Goal: Task Accomplishment & Management: Complete application form

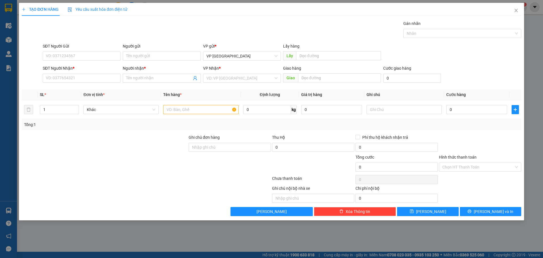
click at [78, 76] on input "SĐT Người Nhận *" at bounding box center [82, 78] width 78 height 9
click at [92, 92] on div "0866965452 - A TRỌNG" at bounding box center [82, 89] width 78 height 9
type input "0866965452"
type input "A TRỌNG"
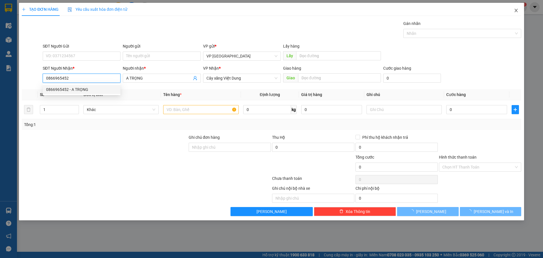
type input "350.000"
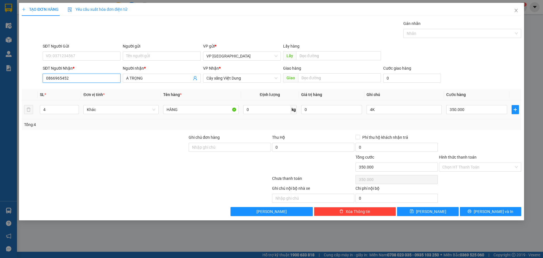
type input "0866965452"
drag, startPoint x: 20, startPoint y: 112, endPoint x: 0, endPoint y: 117, distance: 20.6
click at [0, 118] on div "TẠO ĐƠN HÀNG Yêu cầu xuất hóa đơn điện tử Transit Pickup Surcharge Ids Transit …" at bounding box center [271, 129] width 543 height 258
type input "1"
drag, startPoint x: 377, startPoint y: 109, endPoint x: 336, endPoint y: 122, distance: 43.0
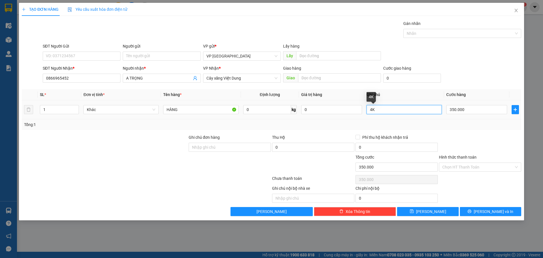
click at [338, 122] on div "SL * Đơn vị tính * Tên hàng * Định lượng Giá trị hàng Ghi chú Cước hàng 1 Khác …" at bounding box center [271, 109] width 499 height 41
type input "1K"
type input "5"
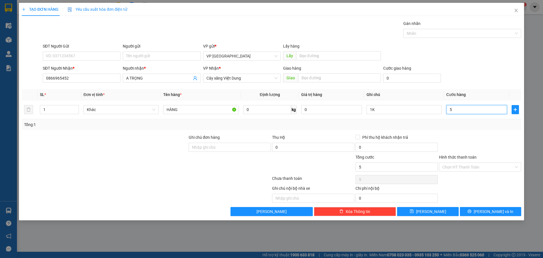
type input "50"
type input "50.000"
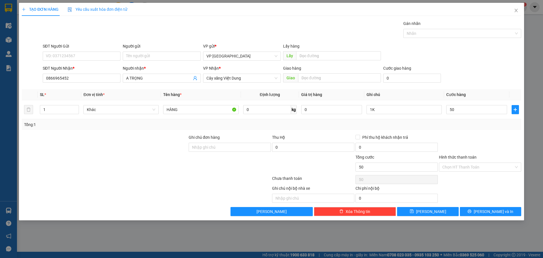
type input "50.000"
click at [478, 137] on div at bounding box center [479, 144] width 83 height 20
click at [466, 164] on input "Hình thức thanh toán" at bounding box center [478, 167] width 72 height 8
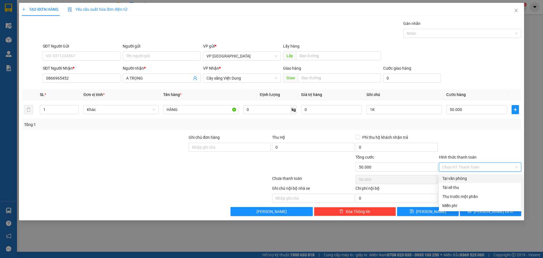
click at [452, 177] on div "Tại văn phòng" at bounding box center [479, 178] width 75 height 6
type input "0"
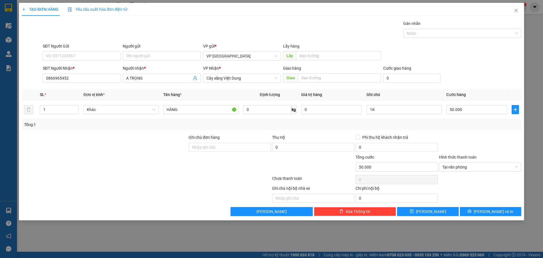
click at [496, 59] on div "SĐT Người Gửi VD: 0371234567 Người gửi Tên người gửi VP gửi * VP Mỹ Đình Lấy hà…" at bounding box center [282, 53] width 481 height 20
click at [435, 213] on button "Lưu" at bounding box center [427, 211] width 61 height 9
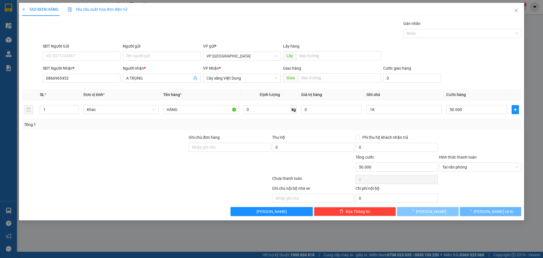
type input "0"
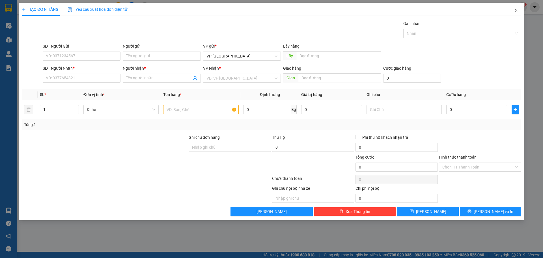
click at [516, 10] on icon "close" at bounding box center [515, 10] width 3 height 3
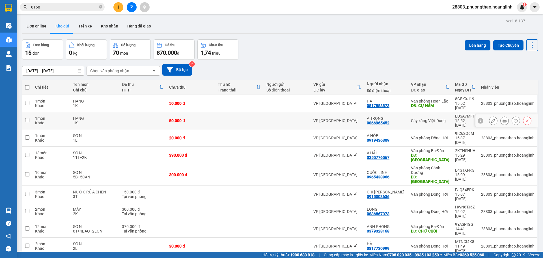
click at [491, 118] on icon at bounding box center [493, 120] width 4 height 4
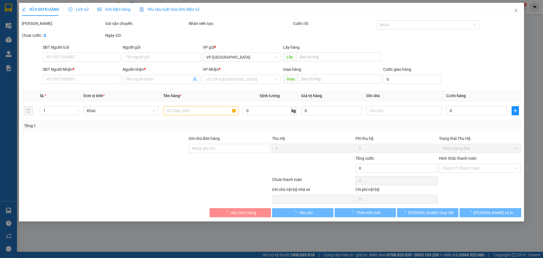
type input "0866965452"
type input "A TRỌNG"
type input "50.000"
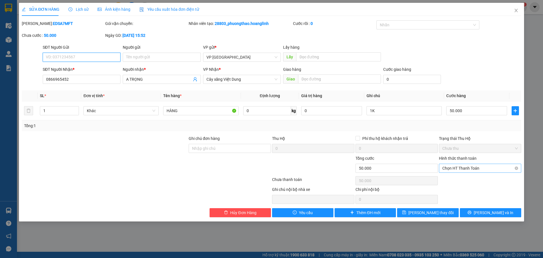
click at [474, 170] on span "Chọn HT Thanh Toán" at bounding box center [479, 168] width 75 height 8
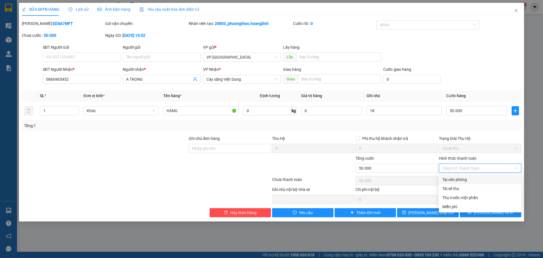
click at [479, 180] on div "Tại văn phòng" at bounding box center [479, 179] width 75 height 6
type input "0"
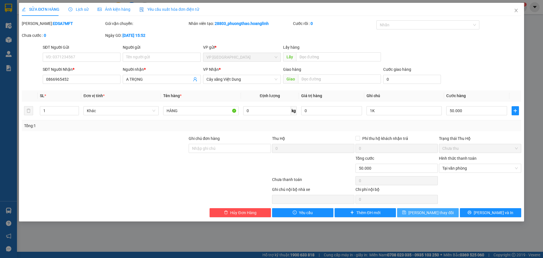
click at [441, 209] on button "Lưu thay đổi" at bounding box center [427, 212] width 61 height 9
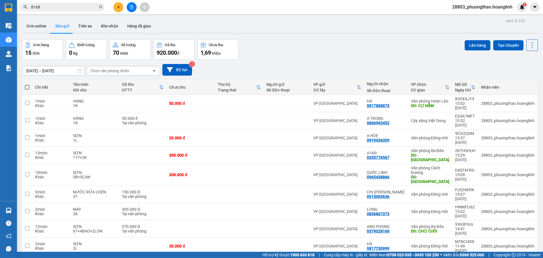
click at [77, 7] on input "8168" at bounding box center [64, 7] width 67 height 6
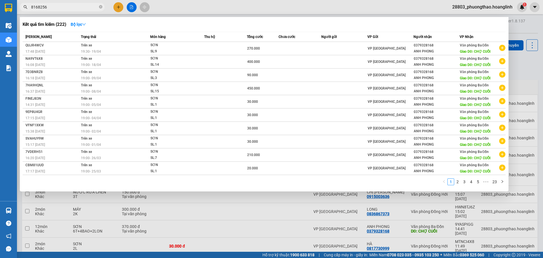
type input "81682567"
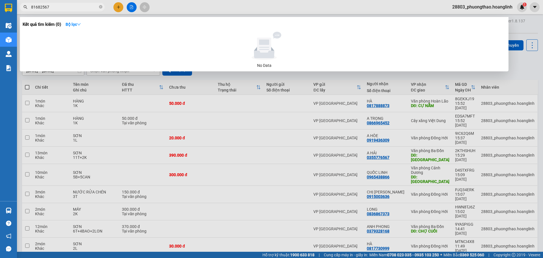
drag, startPoint x: 80, startPoint y: 8, endPoint x: 22, endPoint y: 6, distance: 58.3
click at [21, 12] on div "Kết quả tìm kiếm ( 0 ) Bộ lọc No Data 81682567" at bounding box center [55, 7] width 110 height 10
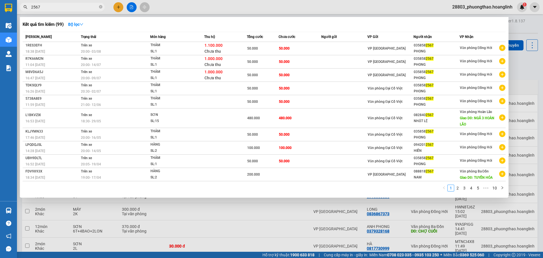
click at [138, 222] on div at bounding box center [271, 129] width 543 height 258
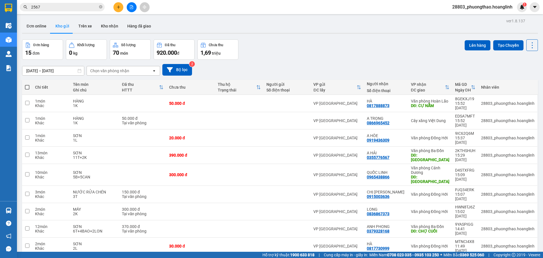
click at [272, 70] on div "[DATE] – [DATE] Press the down arrow key to interact with the calendar and sele…" at bounding box center [280, 70] width 516 height 12
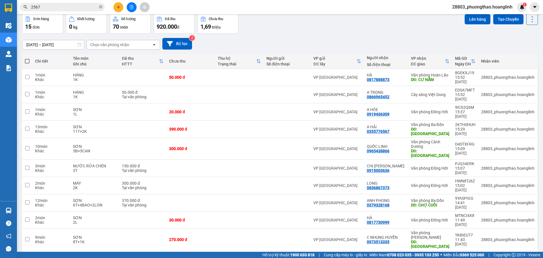
click at [76, 9] on input "2567" at bounding box center [64, 7] width 67 height 6
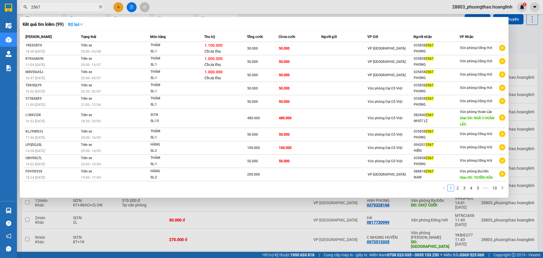
click at [219, 209] on div at bounding box center [271, 129] width 543 height 258
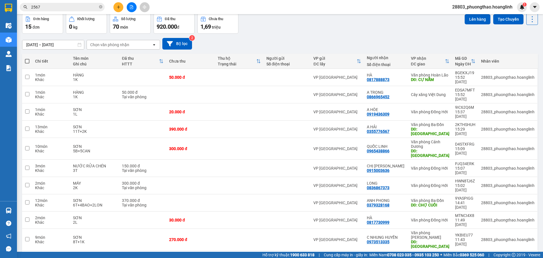
click at [87, 9] on input "2567" at bounding box center [64, 7] width 67 height 6
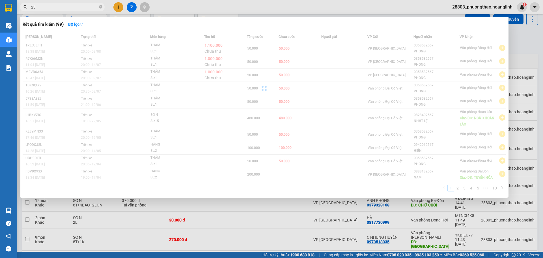
type input "2"
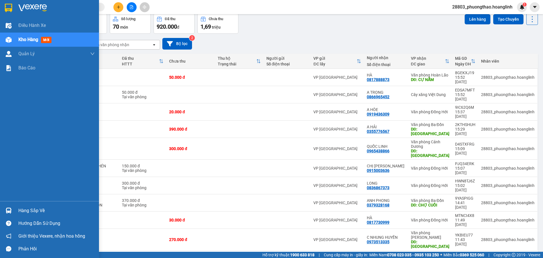
scroll to position [0, 0]
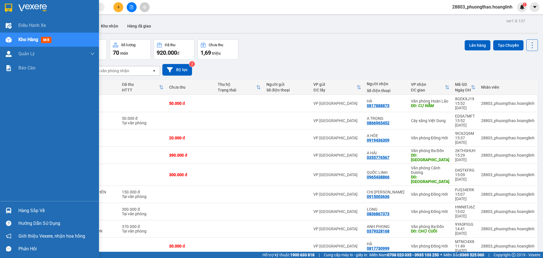
click at [34, 36] on div "Kho hàng mới" at bounding box center [56, 40] width 76 height 14
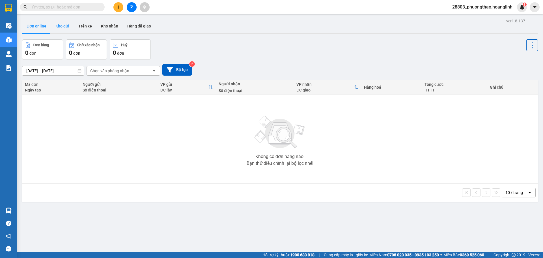
click at [64, 24] on button "Kho gửi" at bounding box center [62, 26] width 23 height 14
type input "[DATE] – [DATE]"
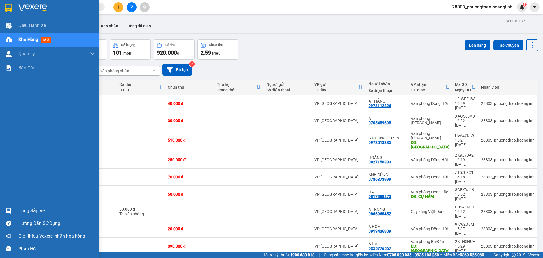
click at [24, 39] on span "Kho hàng" at bounding box center [28, 39] width 20 height 5
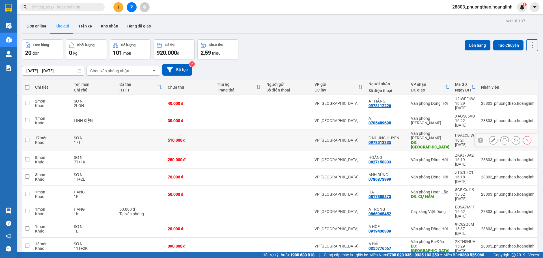
scroll to position [26, 0]
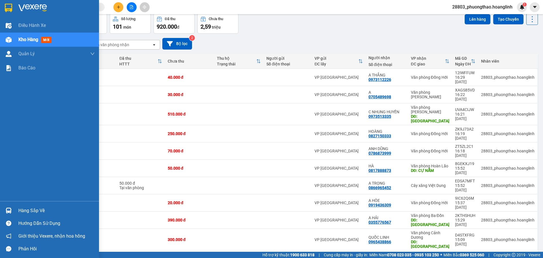
click at [32, 37] on span "Kho hàng" at bounding box center [28, 39] width 20 height 5
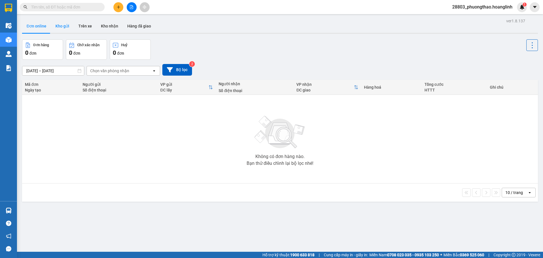
click at [62, 23] on button "Kho gửi" at bounding box center [62, 26] width 23 height 14
type input "[DATE] – [DATE]"
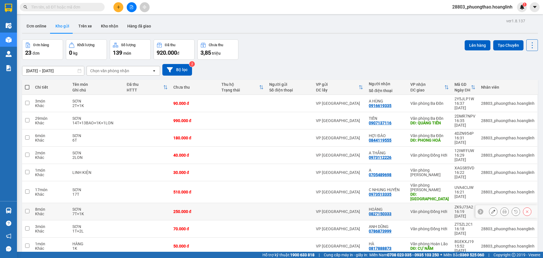
scroll to position [26, 0]
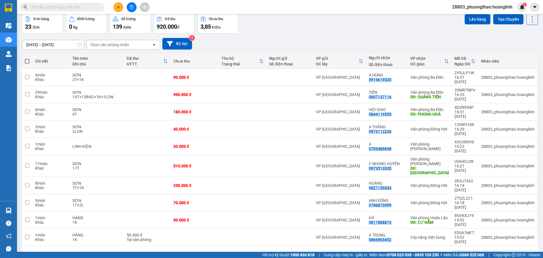
click at [462, 250] on button "2" at bounding box center [466, 254] width 8 height 8
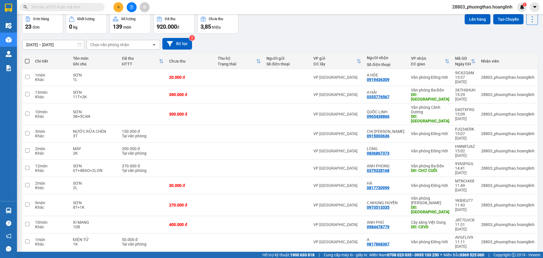
click at [472, 255] on button "3" at bounding box center [476, 259] width 8 height 8
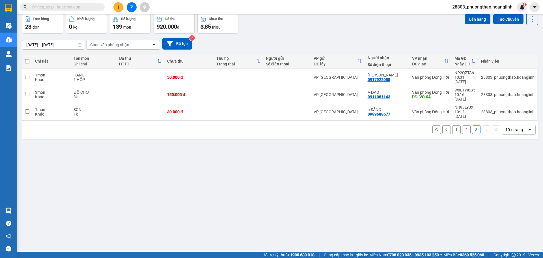
click at [452, 125] on button "1" at bounding box center [456, 129] width 8 height 8
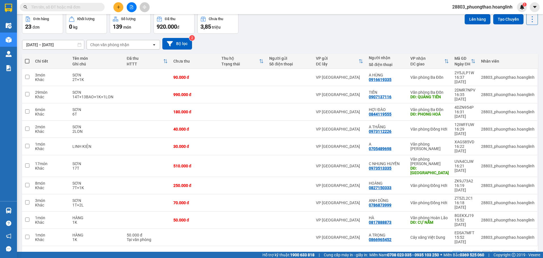
click at [462, 250] on button "2" at bounding box center [466, 254] width 8 height 8
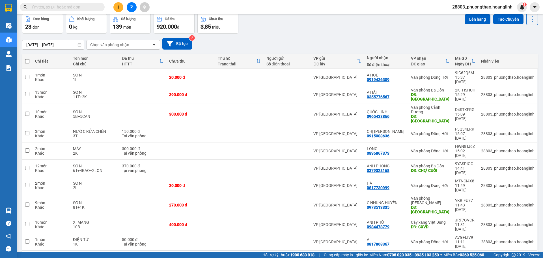
click at [472, 255] on button "3" at bounding box center [476, 259] width 8 height 8
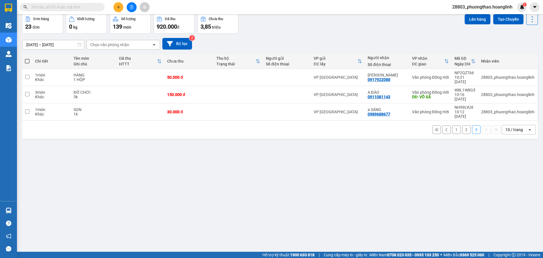
click at [452, 125] on button "1" at bounding box center [456, 129] width 8 height 8
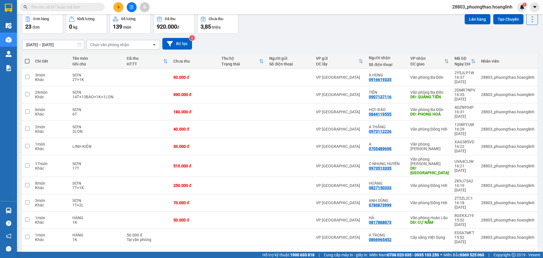
click at [267, 230] on div "ver 1.8.137 Đơn online Kho gửi Trên xe Kho nhận Hàng đã giao Đơn hàng 23 đơn Kh…" at bounding box center [280, 128] width 520 height 275
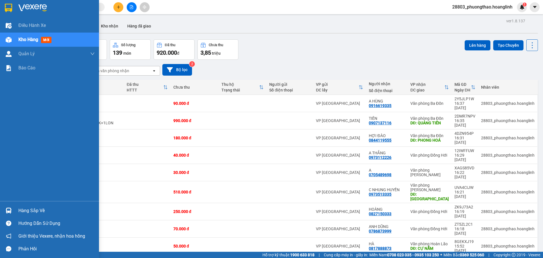
click at [33, 37] on span "Kho hàng" at bounding box center [28, 39] width 20 height 5
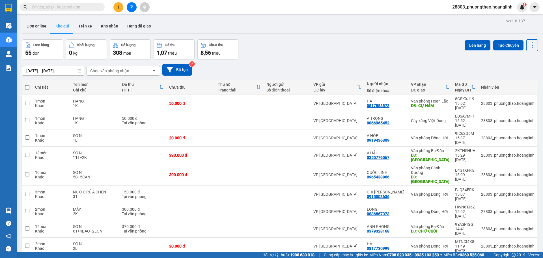
scroll to position [26, 0]
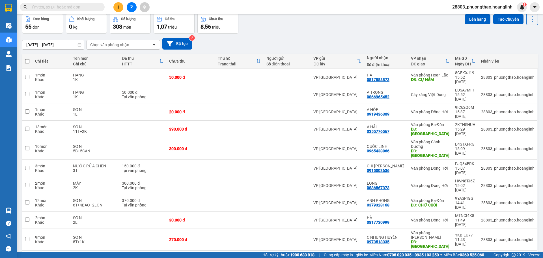
click at [473, 255] on button "6" at bounding box center [476, 259] width 8 height 8
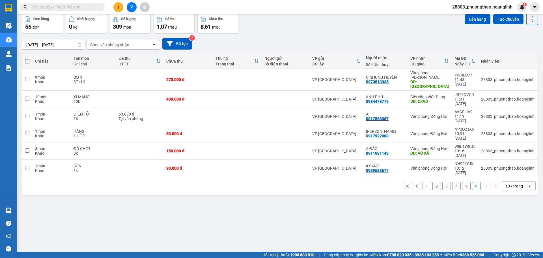
click at [423, 181] on button "1" at bounding box center [426, 185] width 8 height 8
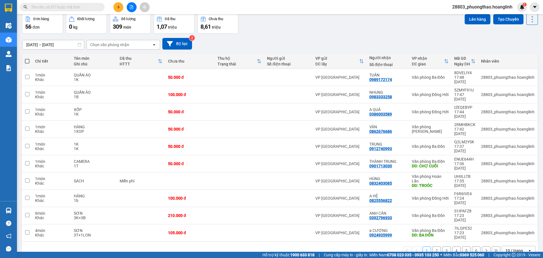
click at [432, 246] on button "2" at bounding box center [436, 250] width 8 height 8
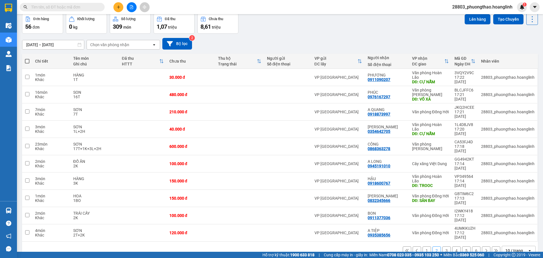
click at [442, 246] on button "3" at bounding box center [446, 250] width 8 height 8
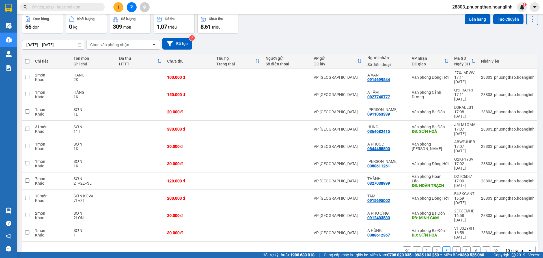
click at [453, 246] on button "4" at bounding box center [456, 250] width 8 height 8
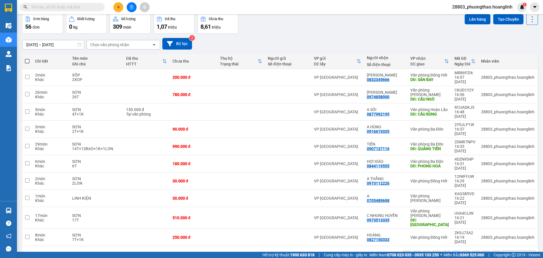
click at [462, 250] on button "5" at bounding box center [466, 254] width 8 height 8
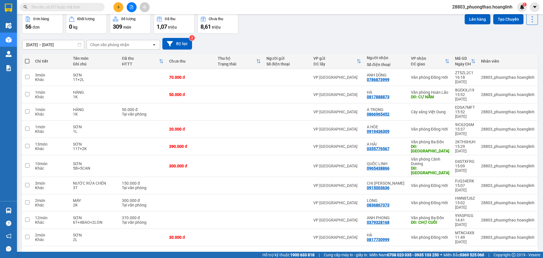
click at [473, 250] on button "6" at bounding box center [476, 254] width 8 height 8
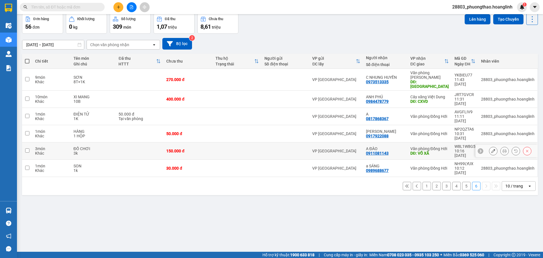
scroll to position [0, 0]
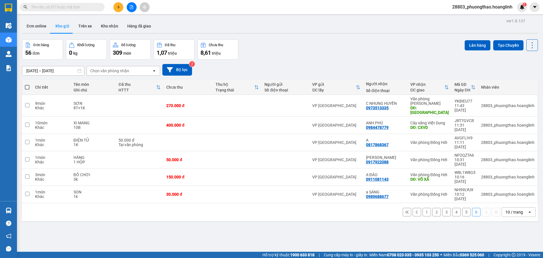
click at [119, 7] on icon "plus" at bounding box center [118, 7] width 4 height 4
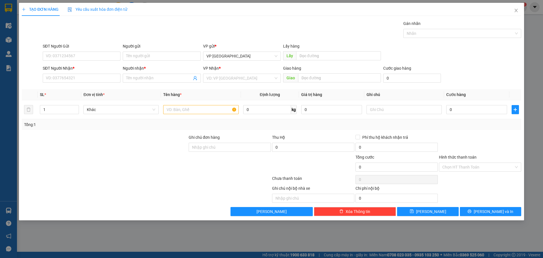
drag, startPoint x: 81, startPoint y: 71, endPoint x: 81, endPoint y: 78, distance: 7.4
click at [81, 72] on div "SĐT Người Nhận *" at bounding box center [82, 69] width 78 height 8
click at [82, 79] on input "SĐT Người Nhận *" at bounding box center [82, 78] width 78 height 9
click at [97, 85] on div "0932572686 - NGỌC LINH" at bounding box center [82, 89] width 78 height 9
type input "0932572686"
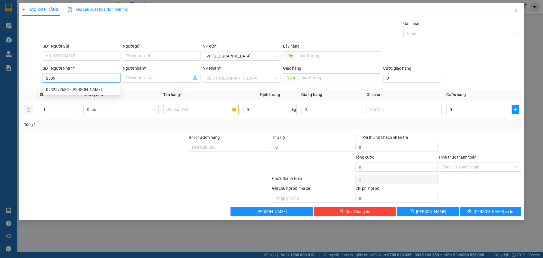
type input "[PERSON_NAME]"
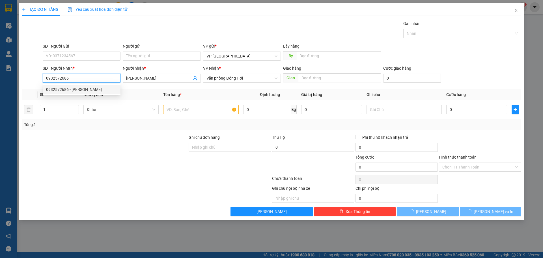
type input "60.000"
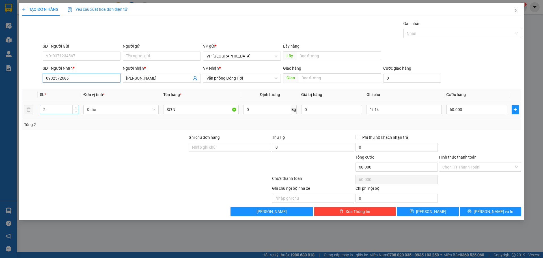
type input "0932572686"
drag, startPoint x: 51, startPoint y: 109, endPoint x: 0, endPoint y: 133, distance: 57.0
click at [0, 133] on div "TẠO ĐƠN HÀNG Yêu cầu xuất hóa đơn điện tử Transit Pickup Surcharge Ids Transit …" at bounding box center [271, 129] width 543 height 258
type input "5"
type input "4T+1K"
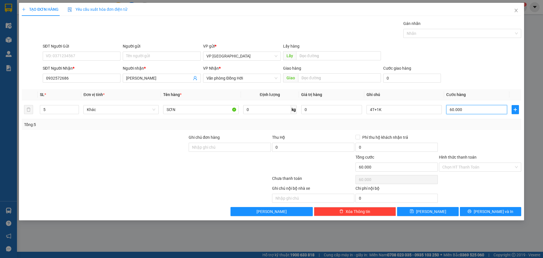
type input "1"
type input "15"
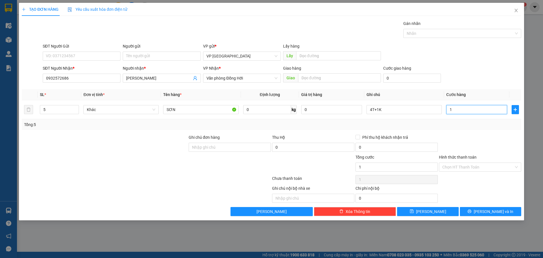
type input "15"
type input "150"
type input "150.000"
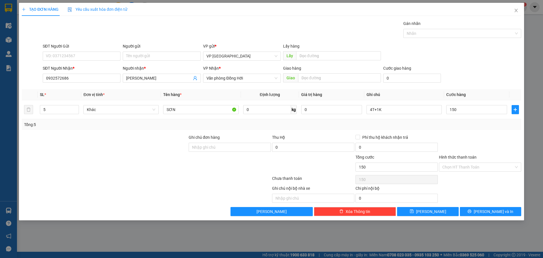
type input "150.000"
click at [442, 57] on div "SĐT Người Gửi VD: 0371234567 Người gửi Tên người gửi VP gửi * VP Mỹ Đình Lấy hà…" at bounding box center [282, 53] width 481 height 20
drag, startPoint x: 417, startPoint y: 210, endPoint x: 404, endPoint y: 206, distance: 13.8
click at [416, 206] on div "Transit Pickup Surcharge Ids Transit Deliver Surcharge Ids Transit Deliver Surc…" at bounding box center [271, 117] width 499 height 195
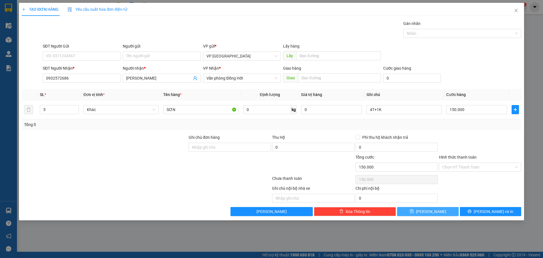
click at [420, 215] on button "Lưu" at bounding box center [427, 211] width 61 height 9
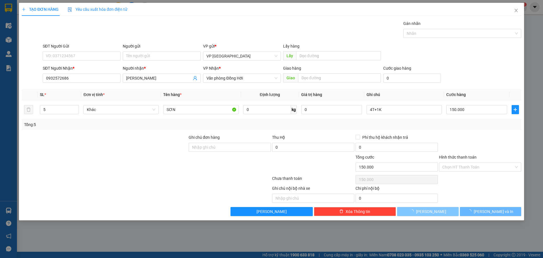
type input "0"
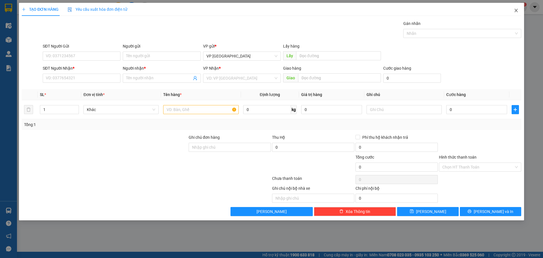
click at [516, 10] on icon "close" at bounding box center [515, 10] width 3 height 3
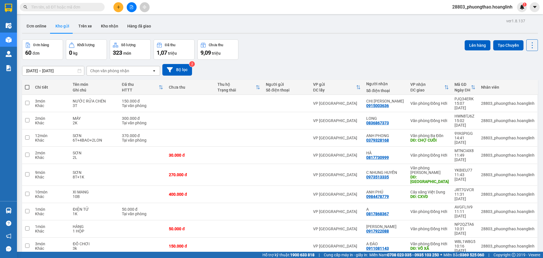
click at [120, 71] on div "Chọn văn phòng nhận" at bounding box center [109, 71] width 39 height 6
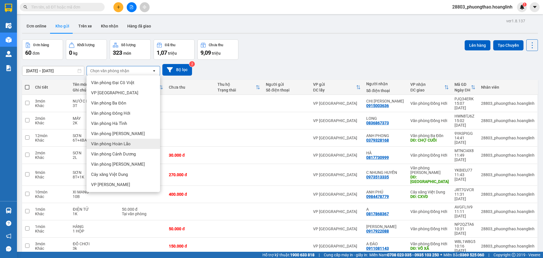
click at [126, 147] on div "Văn phòng Hoàn Lão" at bounding box center [124, 144] width 74 height 10
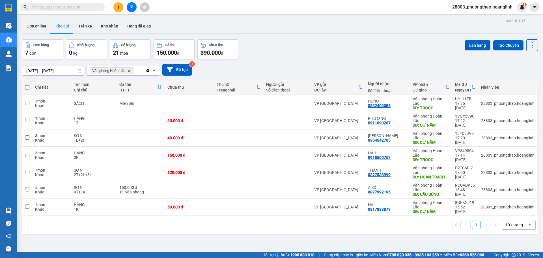
click at [26, 84] on label at bounding box center [27, 87] width 5 height 6
click at [27, 84] on input "checkbox" at bounding box center [27, 84] width 0 height 0
checkbox input "true"
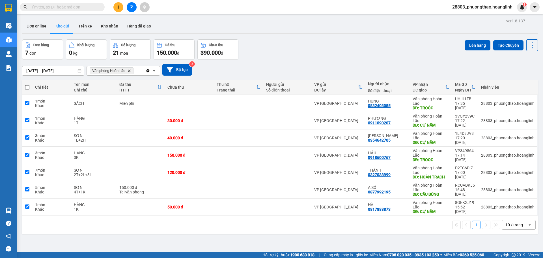
checkbox input "true"
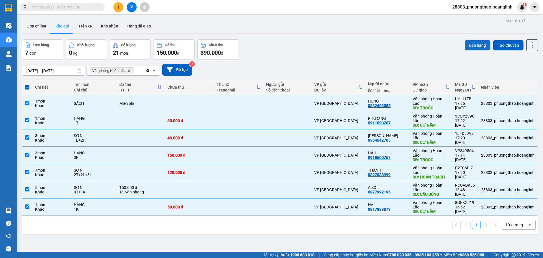
click at [472, 47] on button "Lên hàng" at bounding box center [477, 45] width 26 height 10
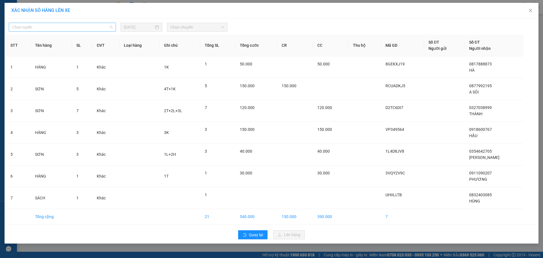
click at [21, 29] on span "Chọn tuyến" at bounding box center [62, 27] width 100 height 8
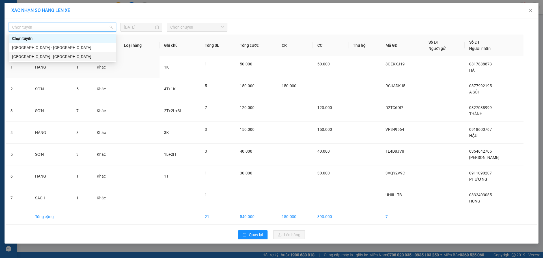
click at [27, 59] on div "[GEOGRAPHIC_DATA] - [GEOGRAPHIC_DATA]" at bounding box center [62, 56] width 100 height 6
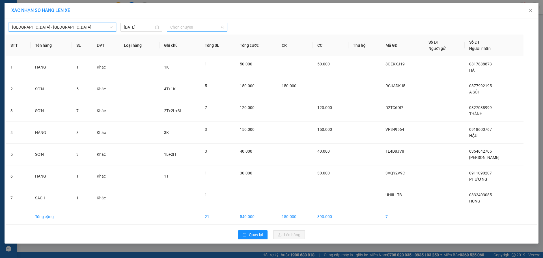
click at [180, 29] on span "Chọn chuyến" at bounding box center [197, 27] width 54 height 8
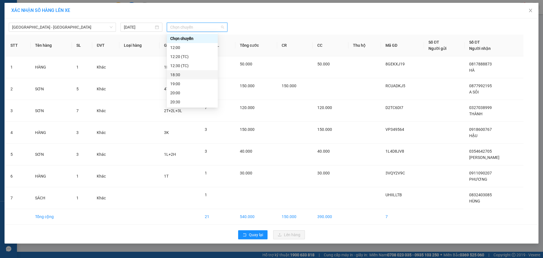
drag, startPoint x: 187, startPoint y: 68, endPoint x: 189, endPoint y: 75, distance: 7.8
click at [189, 75] on div "Chọn chuyến 12:00 12:20 (TC) 12:30 (TC) 18:30 19:00 20:00 20:30" at bounding box center [192, 70] width 51 height 72
click at [189, 75] on div "18:30" at bounding box center [192, 75] width 44 height 6
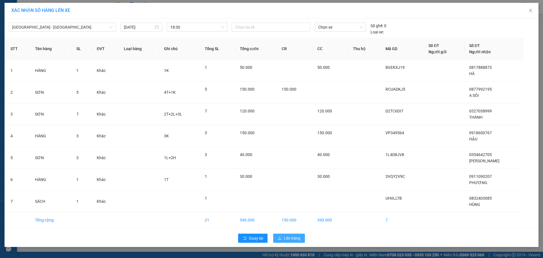
click at [288, 241] on button "Lên hàng" at bounding box center [289, 237] width 32 height 9
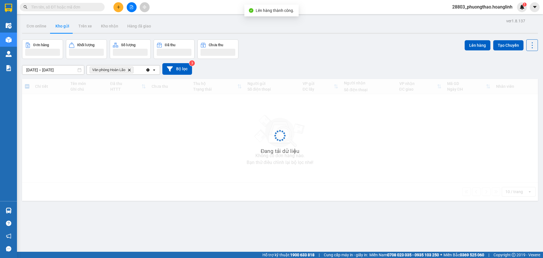
scroll to position [26, 0]
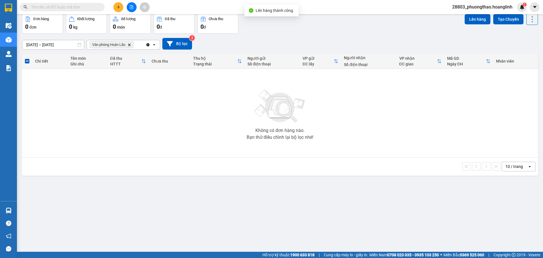
click at [130, 46] on icon "Delete" at bounding box center [128, 44] width 3 height 3
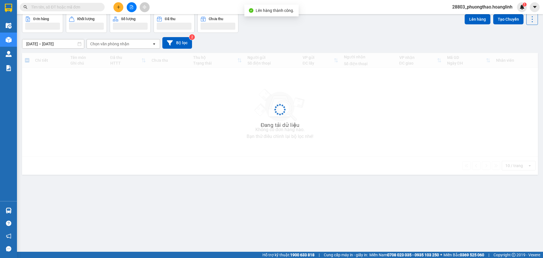
click at [129, 46] on div "Chọn văn phòng nhận" at bounding box center [119, 43] width 65 height 9
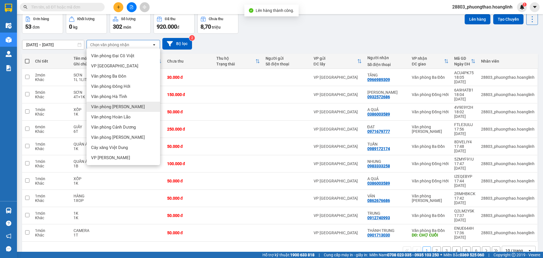
click at [120, 105] on span "Văn phòng [PERSON_NAME]" at bounding box center [118, 107] width 54 height 6
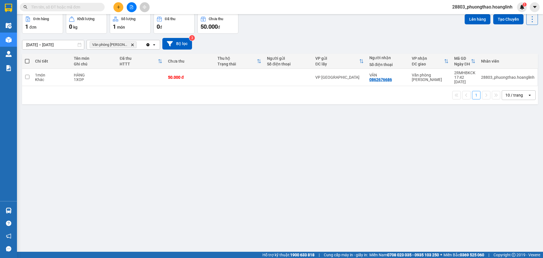
click at [27, 62] on span at bounding box center [27, 61] width 5 height 5
click at [27, 58] on input "checkbox" at bounding box center [27, 58] width 0 height 0
checkbox input "true"
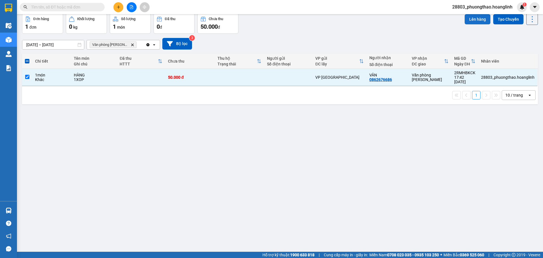
click at [477, 17] on button "Lên hàng" at bounding box center [477, 19] width 26 height 10
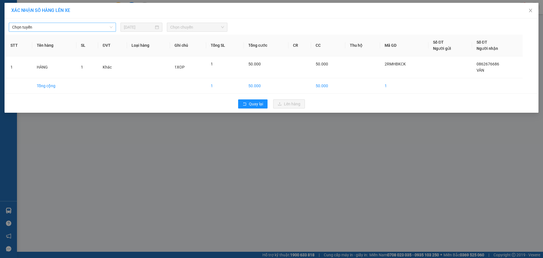
click at [36, 28] on span "Chọn tuyến" at bounding box center [62, 27] width 100 height 8
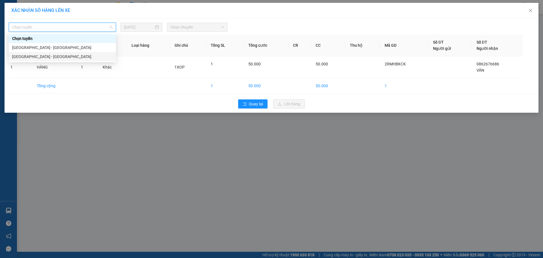
click at [31, 55] on div "[GEOGRAPHIC_DATA] - [GEOGRAPHIC_DATA]" at bounding box center [62, 56] width 100 height 6
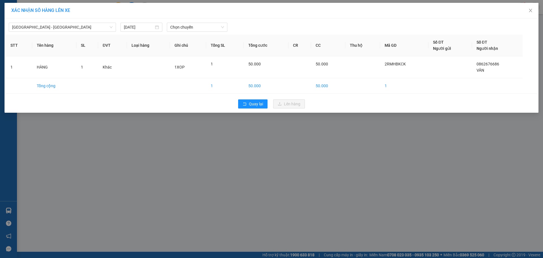
click at [165, 29] on div "Chọn chuyến" at bounding box center [197, 27] width 65 height 9
click at [190, 27] on span "Chọn chuyến" at bounding box center [197, 27] width 54 height 8
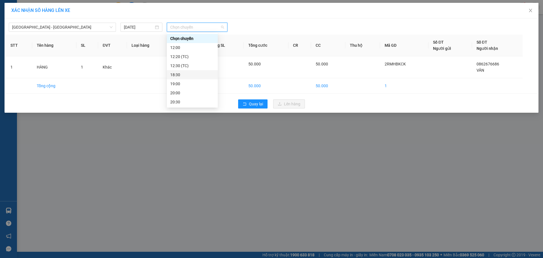
click at [189, 73] on div "18:30" at bounding box center [192, 75] width 44 height 6
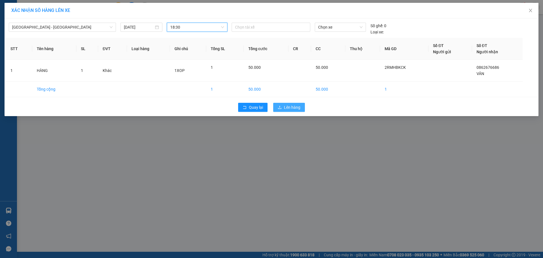
click at [283, 103] on button "Lên hàng" at bounding box center [289, 107] width 32 height 9
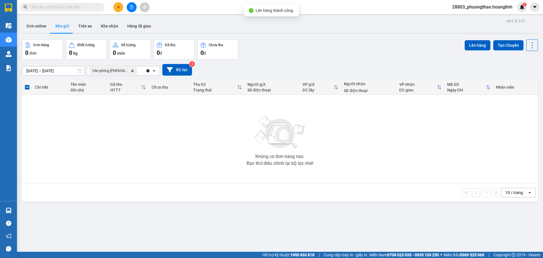
click at [127, 72] on span "Văn phòng Lý Hòa Delete" at bounding box center [113, 70] width 47 height 7
click at [131, 70] on icon "Delete" at bounding box center [132, 70] width 3 height 3
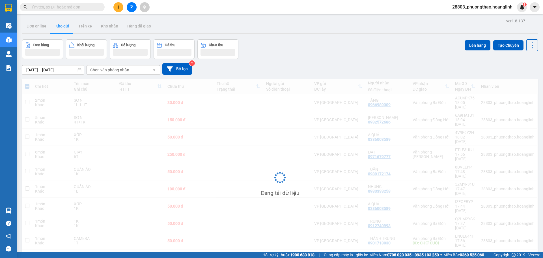
click at [130, 9] on icon "file-add" at bounding box center [131, 7] width 3 height 4
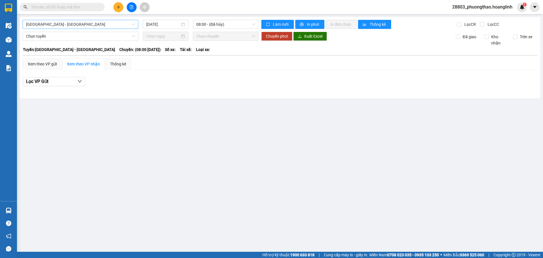
click at [49, 27] on span "[GEOGRAPHIC_DATA] - [GEOGRAPHIC_DATA]" at bounding box center [80, 24] width 109 height 8
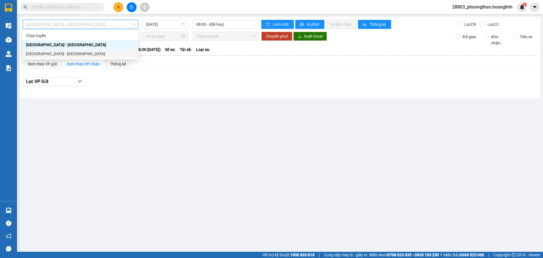
click at [57, 53] on div "[GEOGRAPHIC_DATA] - [GEOGRAPHIC_DATA]" at bounding box center [80, 54] width 109 height 6
type input "[DATE]"
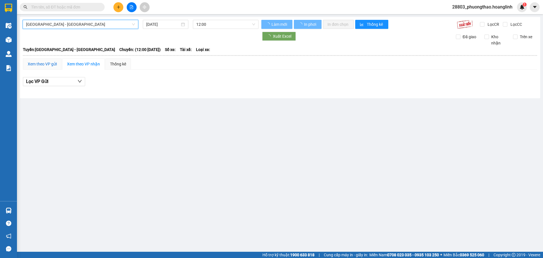
click at [48, 64] on div "Xem theo VP gửi" at bounding box center [42, 64] width 29 height 6
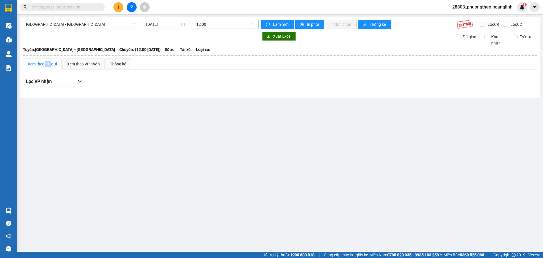
click at [209, 24] on span "12:00" at bounding box center [225, 24] width 59 height 8
click at [214, 70] on div "18:30" at bounding box center [218, 72] width 44 height 6
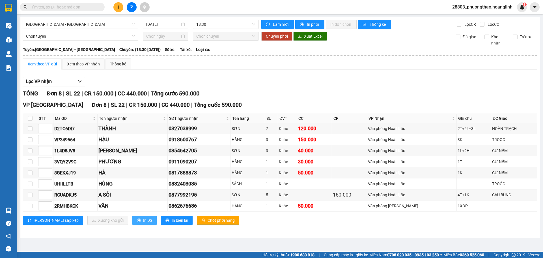
click at [143, 219] on span "In DS" at bounding box center [147, 220] width 9 height 6
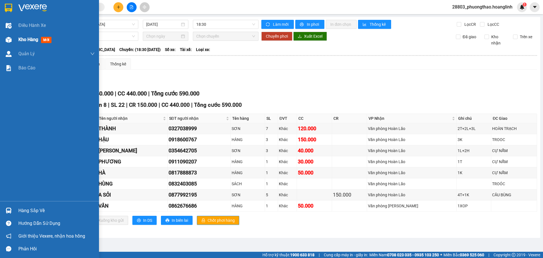
click at [29, 41] on span "Kho hàng" at bounding box center [28, 39] width 20 height 5
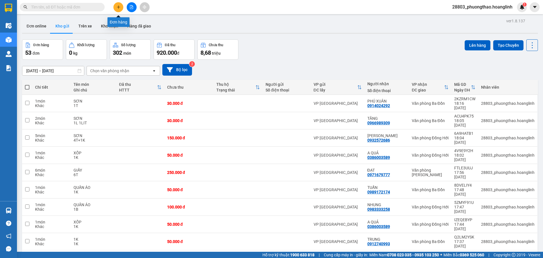
click at [117, 9] on button at bounding box center [118, 7] width 10 height 10
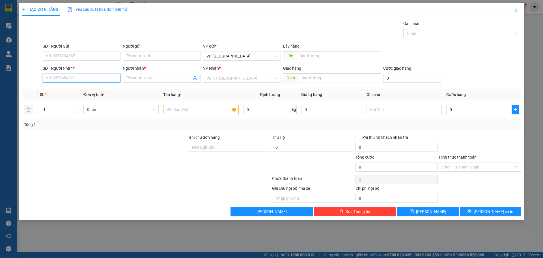
click at [89, 80] on input "SĐT Người Nhận *" at bounding box center [82, 78] width 78 height 9
type input "0776643688"
click at [152, 77] on input "Người nhận *" at bounding box center [158, 78] width 65 height 6
type input "A"
click at [217, 76] on input "search" at bounding box center [239, 78] width 67 height 8
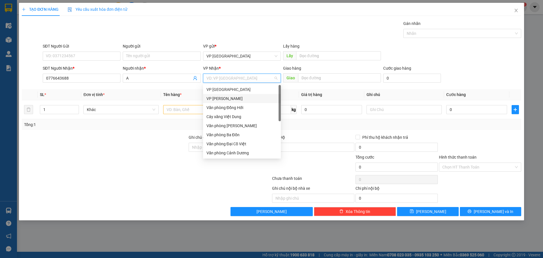
scroll to position [27, 0]
click at [244, 141] on div "Văn phòng Hoàn Lão" at bounding box center [241, 144] width 71 height 6
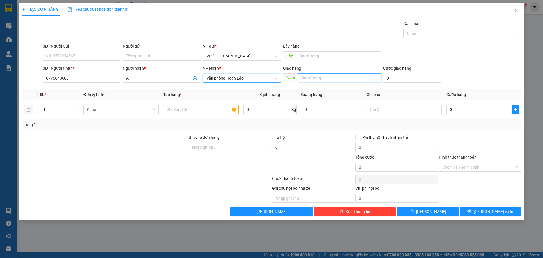
click at [306, 79] on input "text" at bounding box center [339, 77] width 83 height 9
type input "TROOC"
drag, startPoint x: 53, startPoint y: 109, endPoint x: 10, endPoint y: 124, distance: 45.3
click at [10, 125] on div "TẠO ĐƠN HÀNG Yêu cầu xuất hóa đơn điện tử Transit Pickup Surcharge Ids Transit …" at bounding box center [271, 129] width 543 height 258
type input "2"
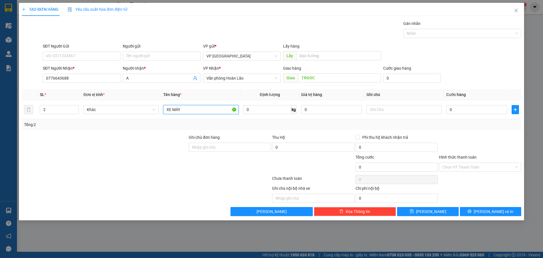
type input "XE MÁY"
click at [375, 107] on input "text" at bounding box center [403, 109] width 75 height 9
type input "2C"
type input "1"
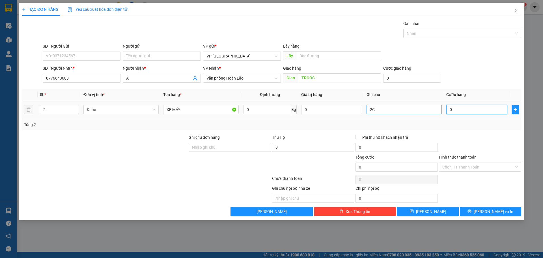
type input "1"
type input "11"
type input "110"
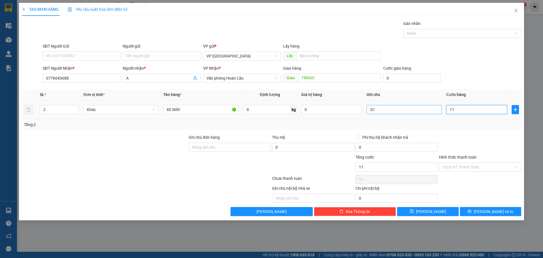
type input "110"
type input "1.100"
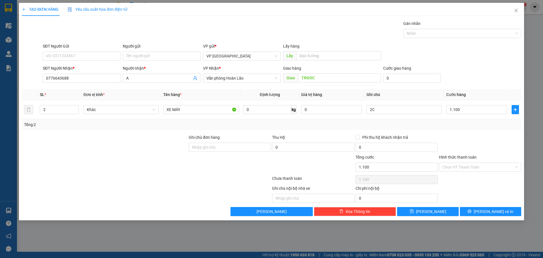
type input "1.100.000"
click at [503, 47] on div "SĐT Người Gửi VD: 0371234567 Người gửi Tên người gửi VP gửi * VP Mỹ Đình Lấy hà…" at bounding box center [282, 53] width 481 height 20
click at [476, 163] on input "Hình thức thanh toán" at bounding box center [478, 167] width 72 height 8
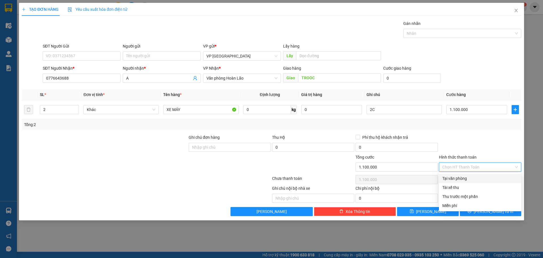
click at [458, 179] on div "Tại văn phòng" at bounding box center [479, 178] width 75 height 6
type input "0"
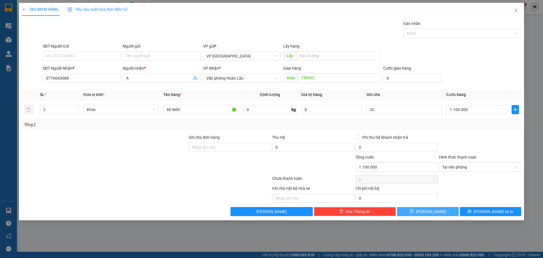
click at [439, 210] on button "Lưu" at bounding box center [427, 211] width 61 height 9
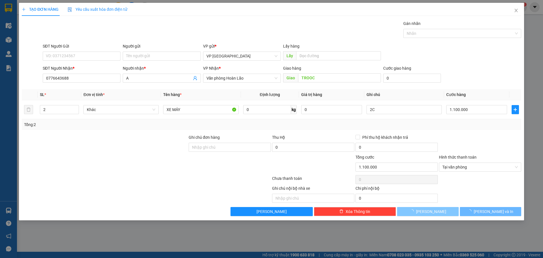
type input "1"
type input "0"
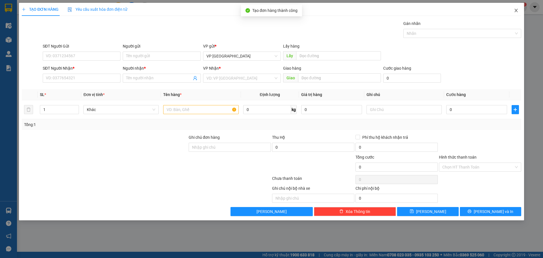
click at [516, 8] on span "Close" at bounding box center [516, 11] width 16 height 16
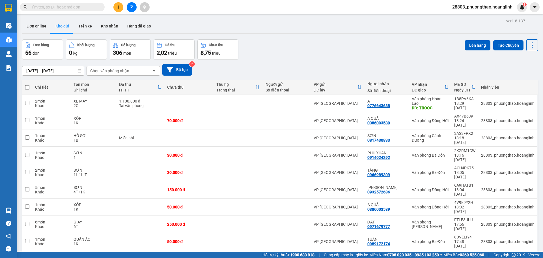
click at [137, 73] on div "Chọn văn phòng nhận" at bounding box center [119, 70] width 65 height 9
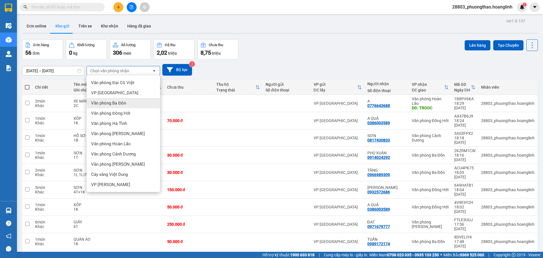
click at [127, 105] on div "Văn phòng Ba Đồn" at bounding box center [124, 103] width 74 height 10
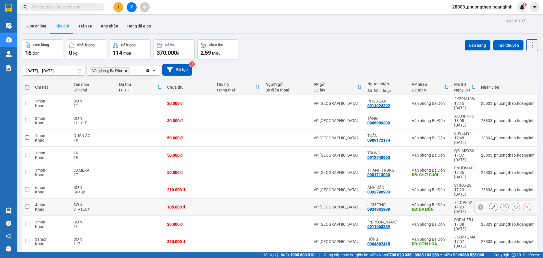
scroll to position [26, 0]
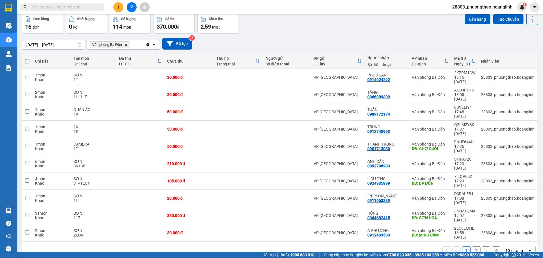
click at [127, 44] on icon "Delete" at bounding box center [125, 44] width 3 height 3
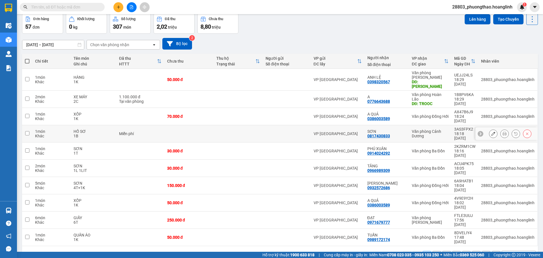
scroll to position [0, 0]
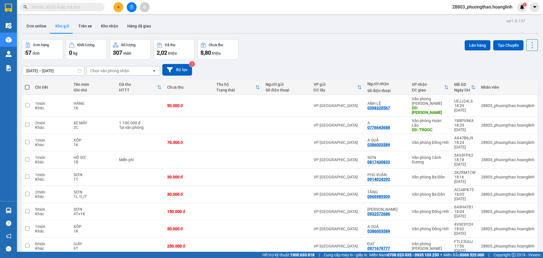
click at [116, 74] on div "Chọn văn phòng nhận" at bounding box center [119, 70] width 65 height 9
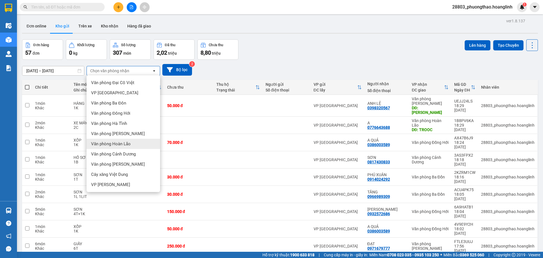
click at [119, 144] on span "Văn phòng Hoàn Lão" at bounding box center [111, 144] width 40 height 6
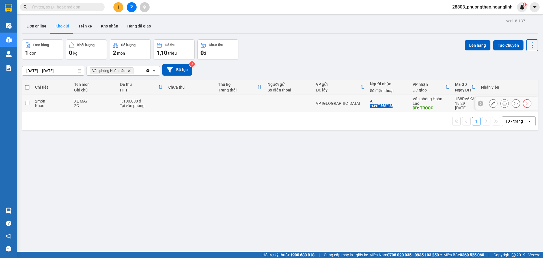
click at [201, 100] on td at bounding box center [190, 103] width 50 height 17
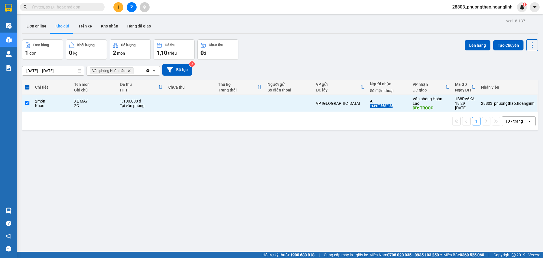
click at [130, 72] on icon "Delete" at bounding box center [128, 70] width 3 height 3
checkbox input "false"
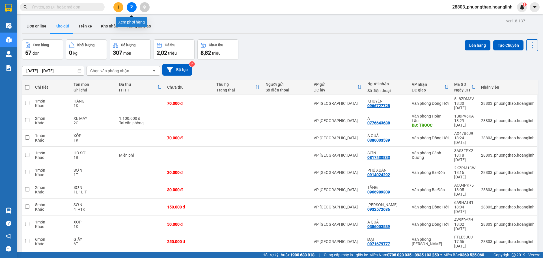
click at [135, 8] on button at bounding box center [132, 7] width 10 height 10
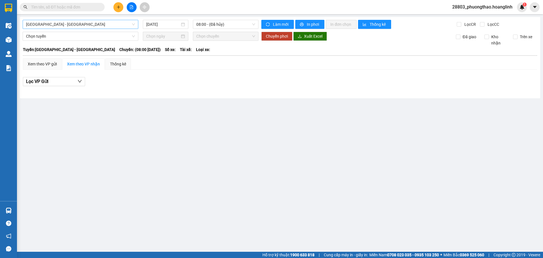
click at [74, 27] on span "[GEOGRAPHIC_DATA] - [GEOGRAPHIC_DATA]" at bounding box center [80, 24] width 109 height 8
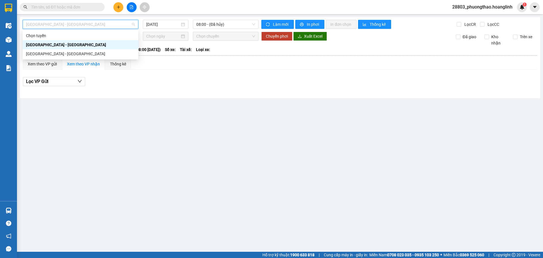
click at [69, 54] on div "[GEOGRAPHIC_DATA] - [GEOGRAPHIC_DATA]" at bounding box center [80, 54] width 109 height 6
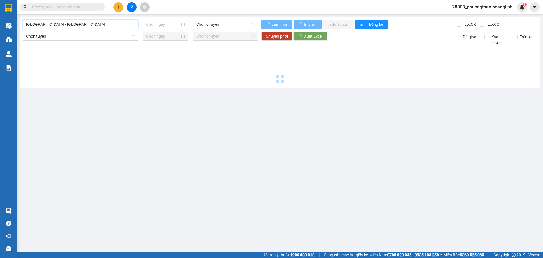
type input "[DATE]"
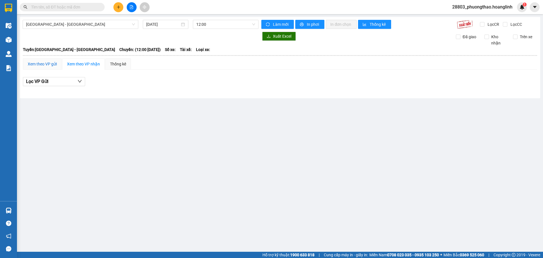
click at [44, 66] on div "Xem theo VP gửi" at bounding box center [42, 64] width 29 height 6
click at [209, 25] on span "12:00" at bounding box center [225, 24] width 59 height 8
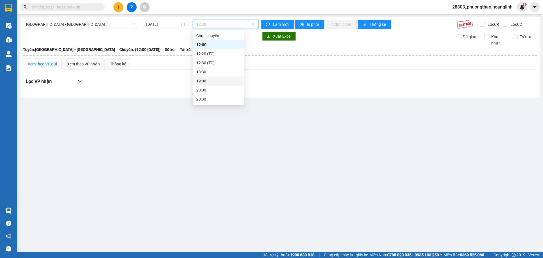
drag, startPoint x: 211, startPoint y: 78, endPoint x: 212, endPoint y: 75, distance: 3.2
click at [212, 75] on div "Chọn chuyến 12:00 12:20 (TC) 12:30 (TC) 18:30 19:00 20:00 20:30" at bounding box center [218, 67] width 51 height 72
click at [214, 70] on div "18:30" at bounding box center [218, 72] width 44 height 6
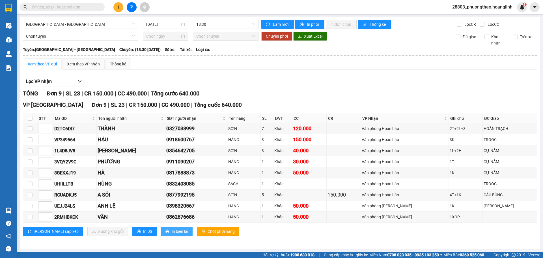
click at [161, 229] on button "In biên lai" at bounding box center [177, 230] width 32 height 9
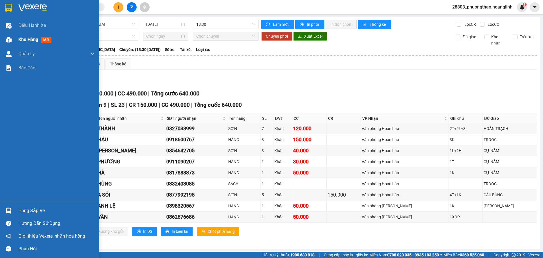
click at [34, 40] on span "Kho hàng" at bounding box center [28, 39] width 20 height 5
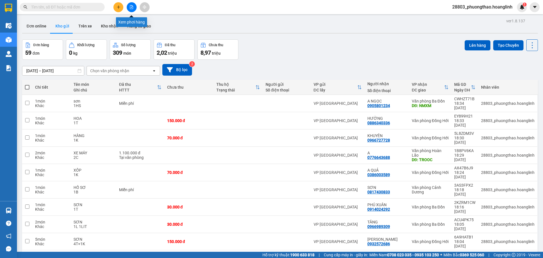
click at [133, 6] on button at bounding box center [132, 7] width 10 height 10
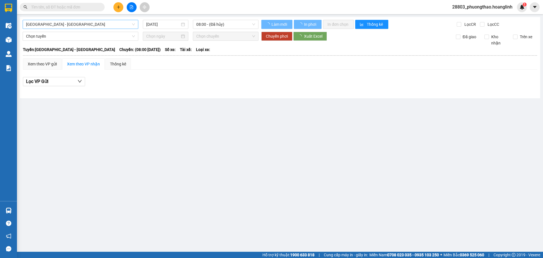
click at [57, 25] on span "[GEOGRAPHIC_DATA] - [GEOGRAPHIC_DATA]" at bounding box center [80, 24] width 109 height 8
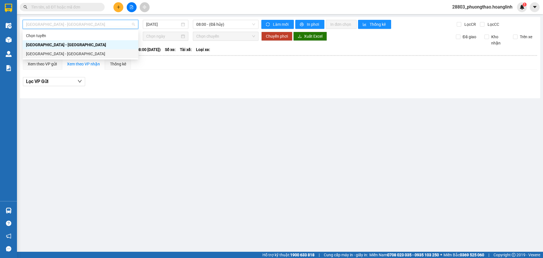
click at [49, 56] on div "[GEOGRAPHIC_DATA] - [GEOGRAPHIC_DATA]" at bounding box center [80, 54] width 109 height 6
type input "[DATE]"
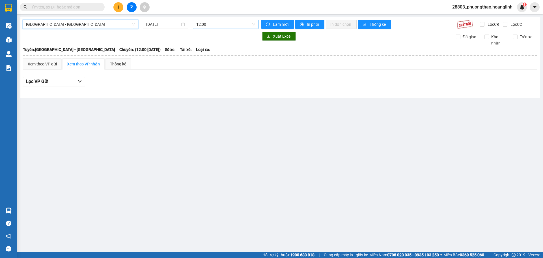
click at [216, 25] on span "12:00" at bounding box center [225, 24] width 59 height 8
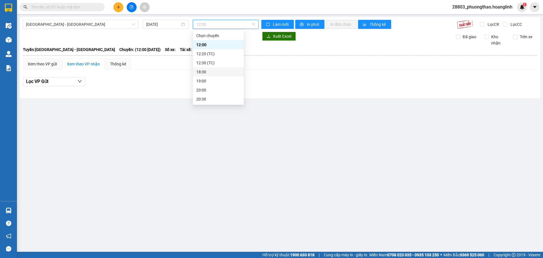
click at [202, 71] on div "18:30" at bounding box center [218, 72] width 44 height 6
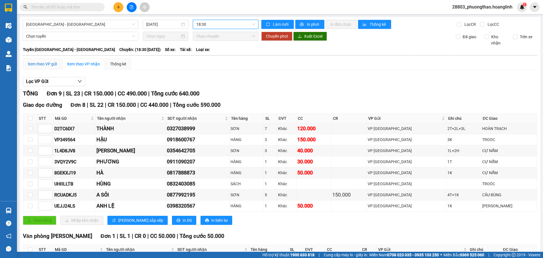
click at [45, 65] on div "Xem theo VP gửi" at bounding box center [42, 64] width 29 height 6
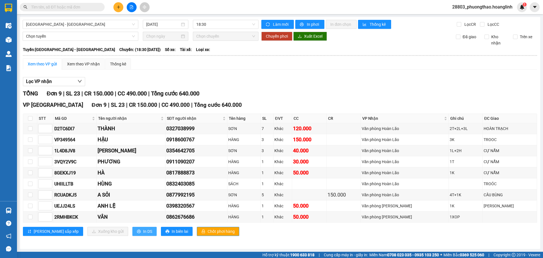
click at [132, 228] on button "In DS" at bounding box center [144, 230] width 24 height 9
click at [74, 7] on input "text" at bounding box center [64, 7] width 67 height 6
paste input "0343437666"
type input "0343437666"
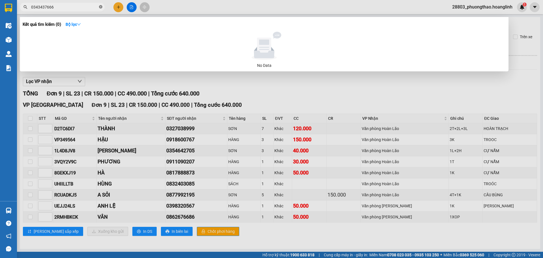
click at [100, 8] on icon "close-circle" at bounding box center [100, 6] width 3 height 3
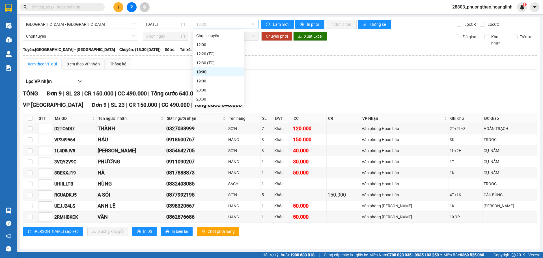
click at [218, 24] on span "18:30" at bounding box center [225, 24] width 59 height 8
click at [231, 80] on div "19:00" at bounding box center [218, 81] width 44 height 6
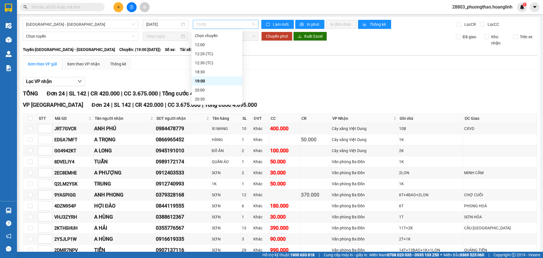
click at [215, 24] on span "19:00" at bounding box center [225, 24] width 59 height 8
click at [289, 78] on div "Lọc VP nhận" at bounding box center [280, 81] width 514 height 9
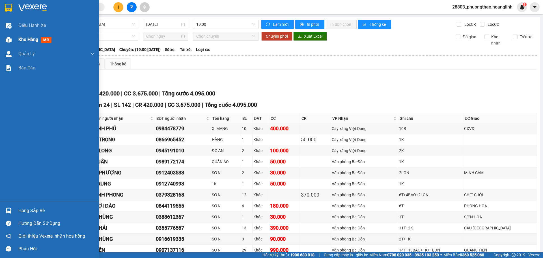
click at [12, 36] on div at bounding box center [9, 40] width 10 height 10
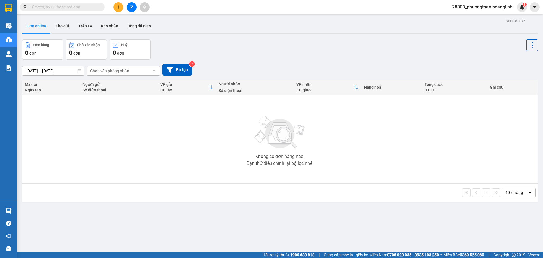
click at [128, 72] on div "Chọn văn phòng nhận" at bounding box center [109, 71] width 39 height 6
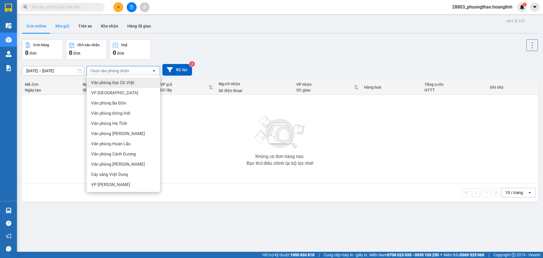
click at [66, 27] on button "Kho gửi" at bounding box center [62, 26] width 23 height 14
type input "[DATE] – [DATE]"
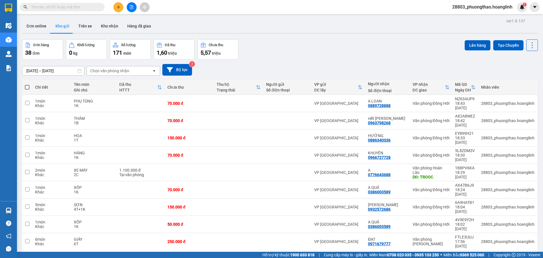
click at [135, 69] on div "Chọn văn phòng nhận" at bounding box center [119, 70] width 65 height 9
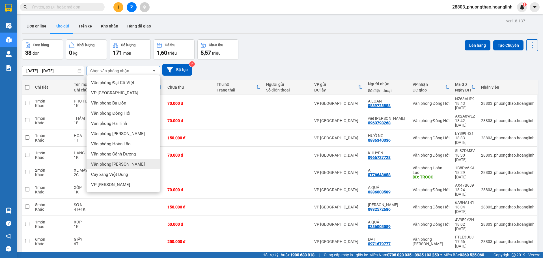
click at [130, 167] on div "Văn phòng [PERSON_NAME]" at bounding box center [124, 164] width 74 height 10
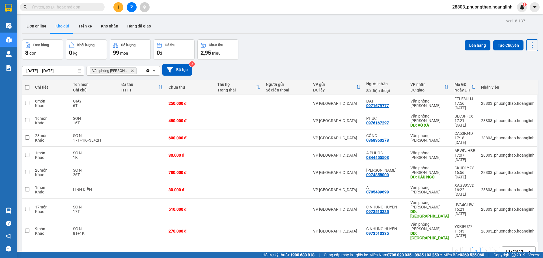
click at [131, 70] on icon "Văn phòng Lệ Thủy, close by backspace" at bounding box center [132, 70] width 3 height 3
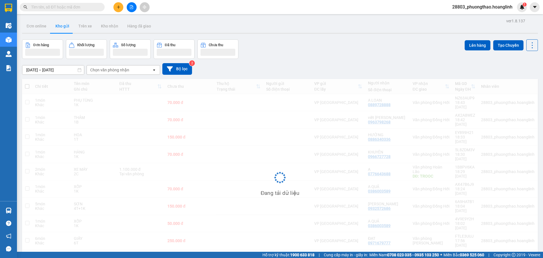
click at [128, 70] on div "Chọn văn phòng nhận" at bounding box center [109, 70] width 39 height 6
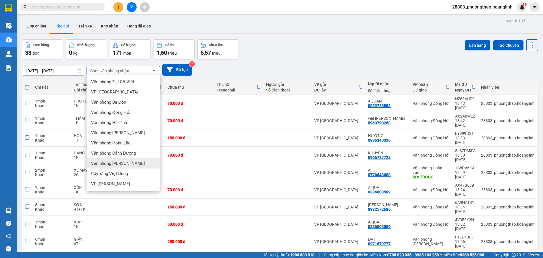
click at [130, 165] on div "Văn phòng [PERSON_NAME]" at bounding box center [124, 163] width 74 height 10
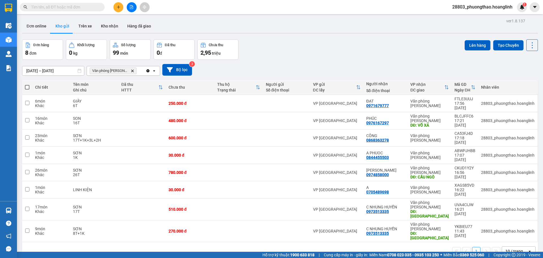
click at [136, 73] on div "Văn phòng [PERSON_NAME]" at bounding box center [116, 70] width 59 height 9
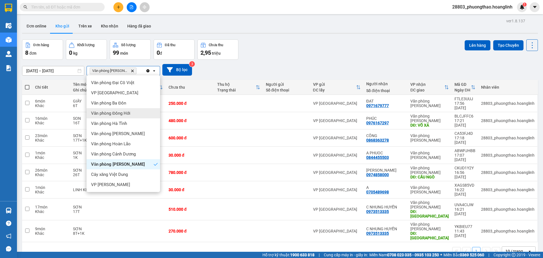
click at [136, 110] on div "Văn phòng Đồng Hới" at bounding box center [124, 113] width 74 height 10
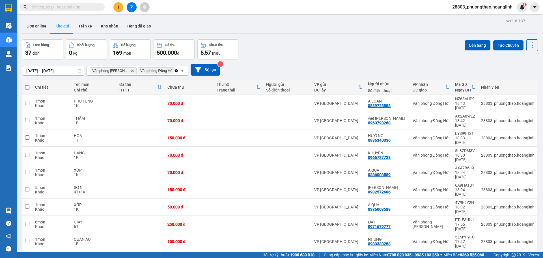
click at [131, 71] on icon "Văn phòng Lệ Thủy, close by backspace" at bounding box center [132, 70] width 3 height 3
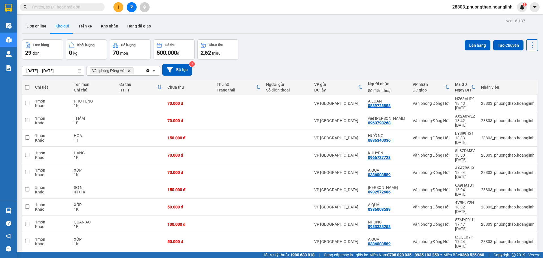
click at [130, 69] on icon "Delete" at bounding box center [128, 70] width 3 height 3
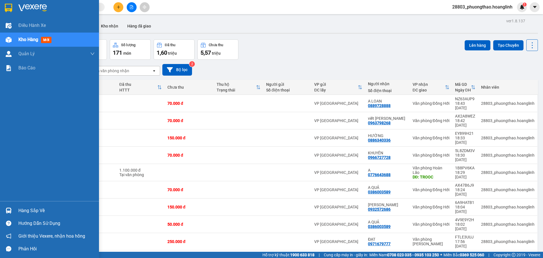
click at [19, 38] on span "Kho hàng" at bounding box center [28, 39] width 20 height 5
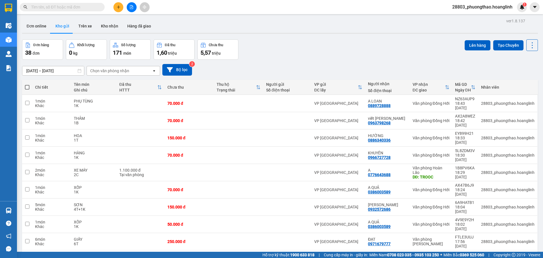
click at [310, 66] on div "[DATE] – [DATE] Press the down arrow key to interact with the calendar and sele…" at bounding box center [280, 70] width 516 height 12
drag, startPoint x: 328, startPoint y: 53, endPoint x: 235, endPoint y: 52, distance: 92.7
click at [327, 53] on div "Đơn hàng 38 đơn Khối lượng 0 kg Số lượng 171 món Đã thu 1,60 triệu Chưa thu 5,5…" at bounding box center [280, 49] width 516 height 20
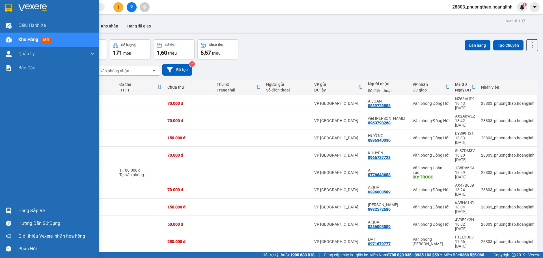
click at [27, 43] on div "Kho hàng mới" at bounding box center [35, 39] width 35 height 7
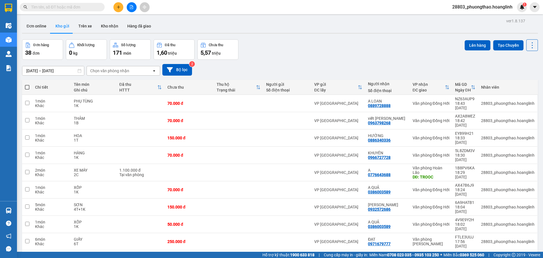
click at [80, 8] on input "text" at bounding box center [64, 7] width 67 height 6
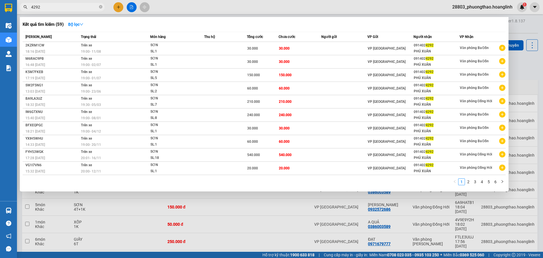
type input "4292"
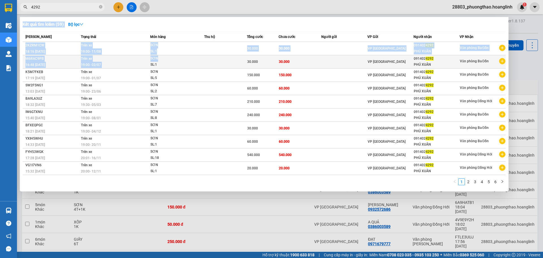
drag, startPoint x: 190, startPoint y: 246, endPoint x: 193, endPoint y: 56, distance: 190.3
click at [0, 7] on div "Kết quả tìm kiếm ( 59 ) Bộ lọc Mã ĐH Trạng thái Món hàng Thu hộ Tổng cước Chưa …" at bounding box center [0, 7] width 0 height 0
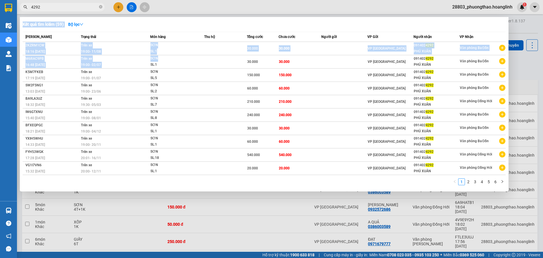
click at [202, 245] on div at bounding box center [271, 129] width 543 height 258
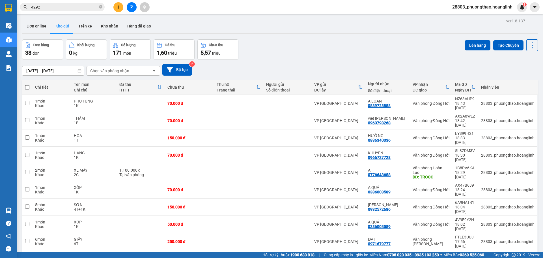
click at [131, 6] on icon "file-add" at bounding box center [131, 7] width 4 height 4
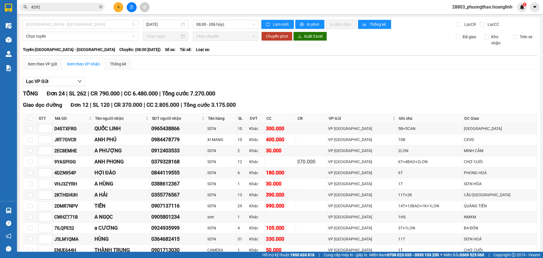
drag, startPoint x: 57, startPoint y: 25, endPoint x: 56, endPoint y: 37, distance: 12.2
click at [57, 24] on span "[GEOGRAPHIC_DATA] - [GEOGRAPHIC_DATA]" at bounding box center [80, 24] width 109 height 8
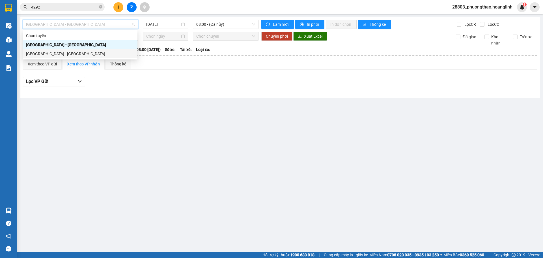
click at [53, 52] on div "[GEOGRAPHIC_DATA] - [GEOGRAPHIC_DATA]" at bounding box center [80, 54] width 108 height 6
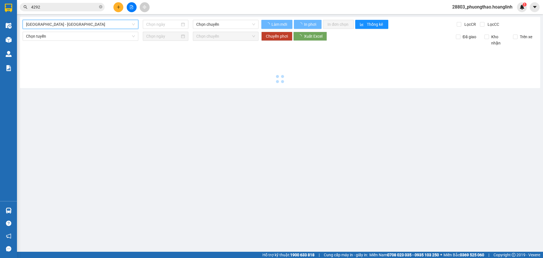
type input "[DATE]"
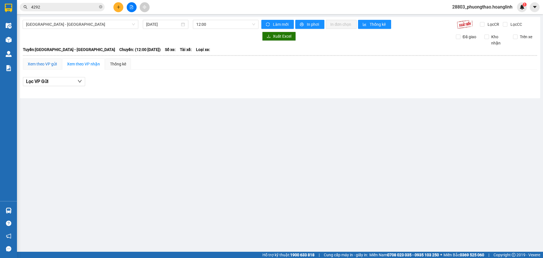
click at [45, 63] on div "Xem theo VP gửi" at bounding box center [42, 64] width 29 height 6
click at [211, 25] on span "12:00" at bounding box center [225, 24] width 59 height 8
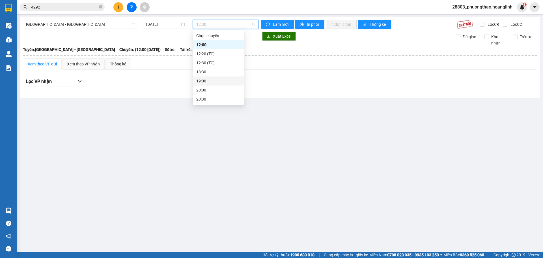
click at [208, 78] on div "19:00" at bounding box center [218, 81] width 44 height 6
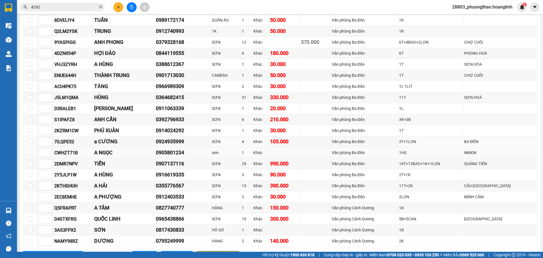
scroll to position [165, 0]
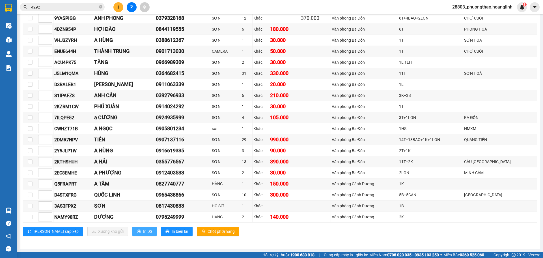
click at [143, 231] on span "In DS" at bounding box center [147, 231] width 9 height 6
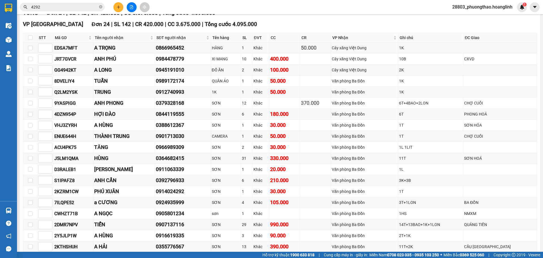
scroll to position [0, 0]
